Goal: Task Accomplishment & Management: Use online tool/utility

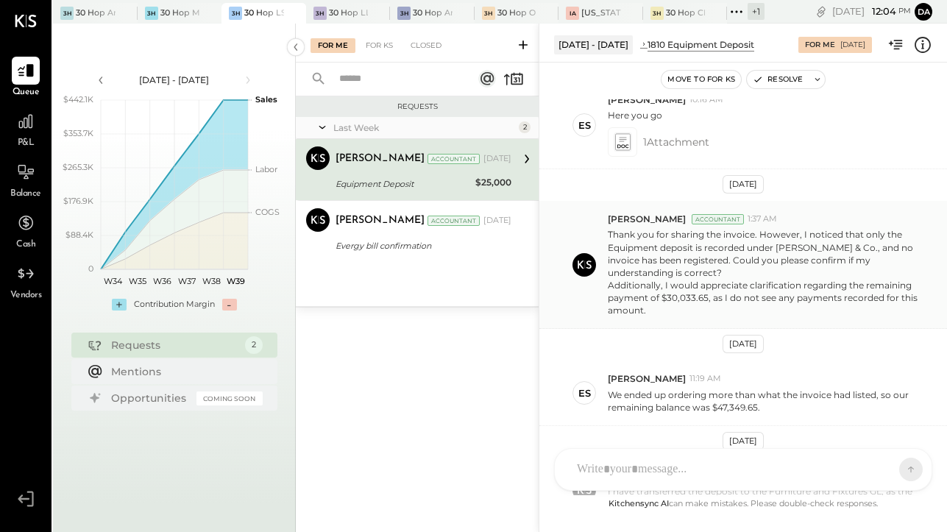
scroll to position [413, 0]
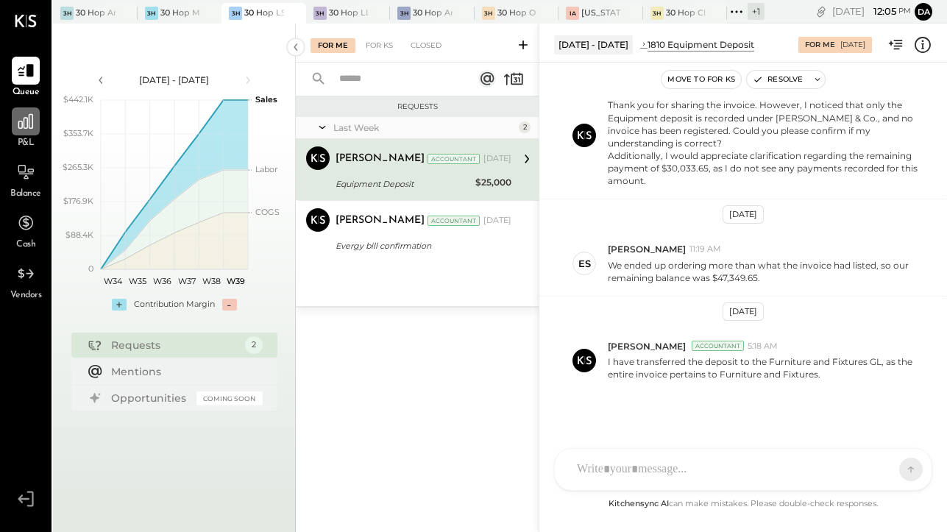
click at [26, 128] on icon at bounding box center [25, 121] width 15 height 15
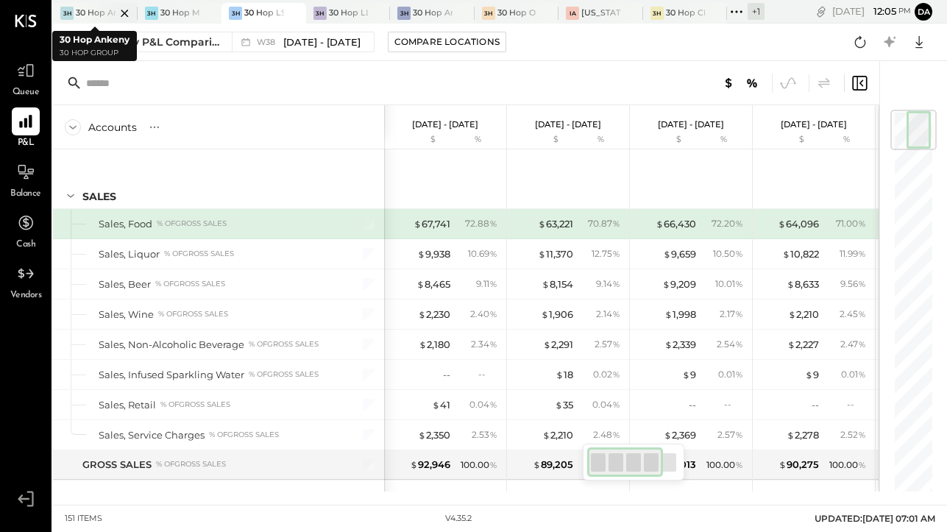
click at [97, 10] on div at bounding box center [112, 13] width 52 height 20
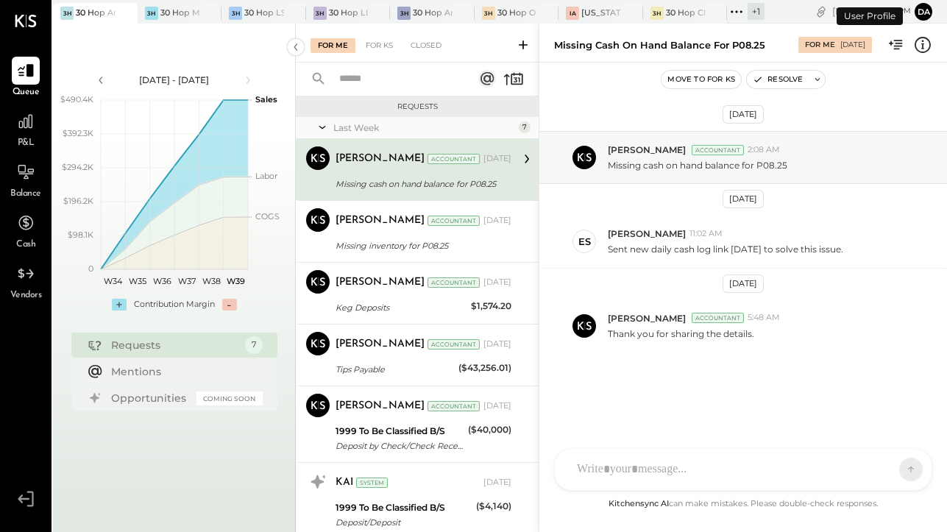
scroll to position [128, 0]
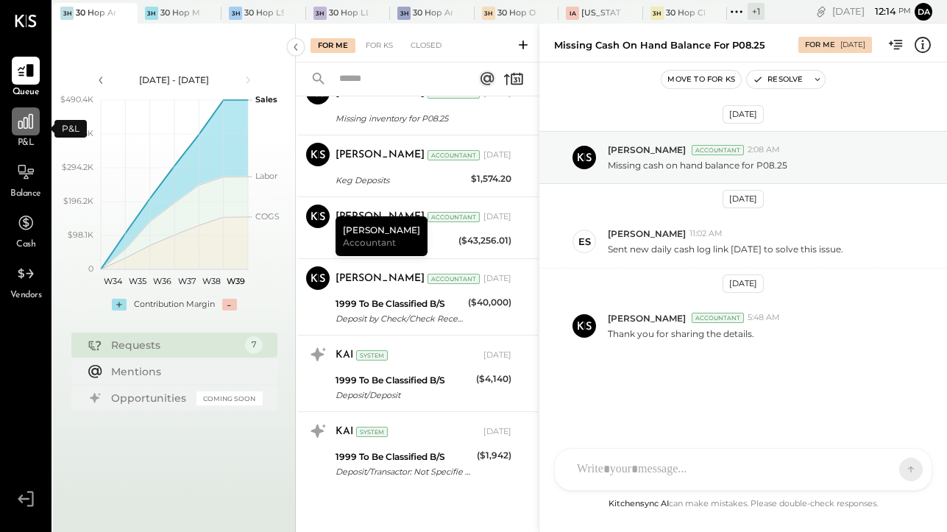
click at [17, 119] on icon at bounding box center [25, 121] width 19 height 19
